Goal: Obtain resource: Download file/media

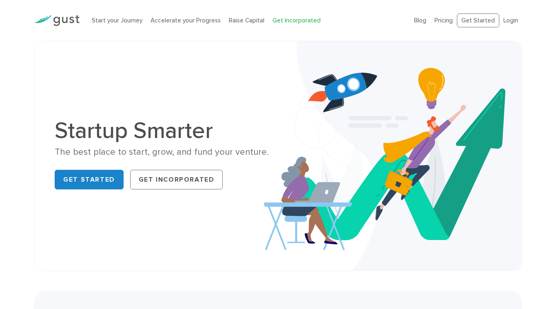
click at [293, 21] on link "Get Incorporated" at bounding box center [297, 20] width 48 height 7
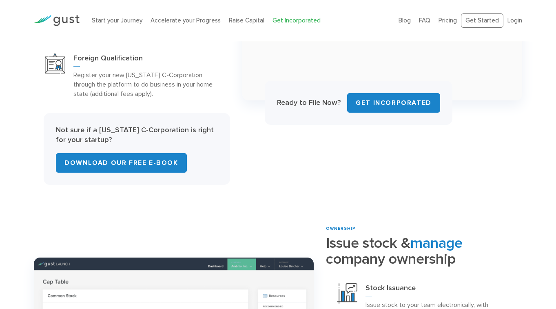
scroll to position [530, 0]
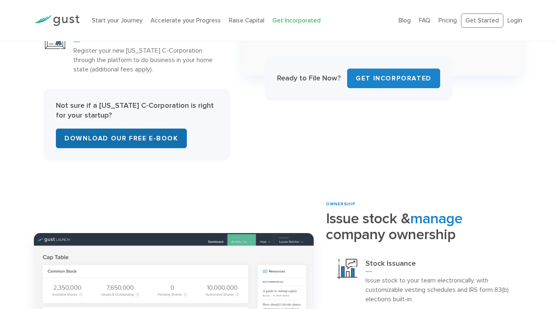
click at [131, 142] on link "Download Our Free E-Book" at bounding box center [121, 139] width 131 height 20
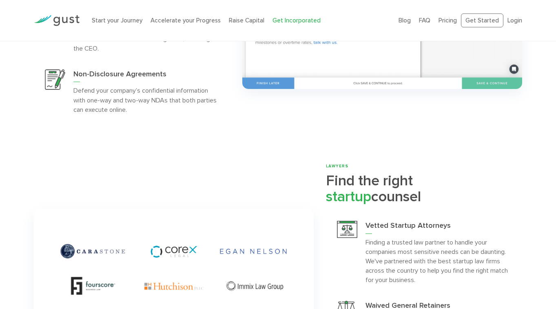
scroll to position [1923, 0]
